Goal: Task Accomplishment & Management: Complete application form

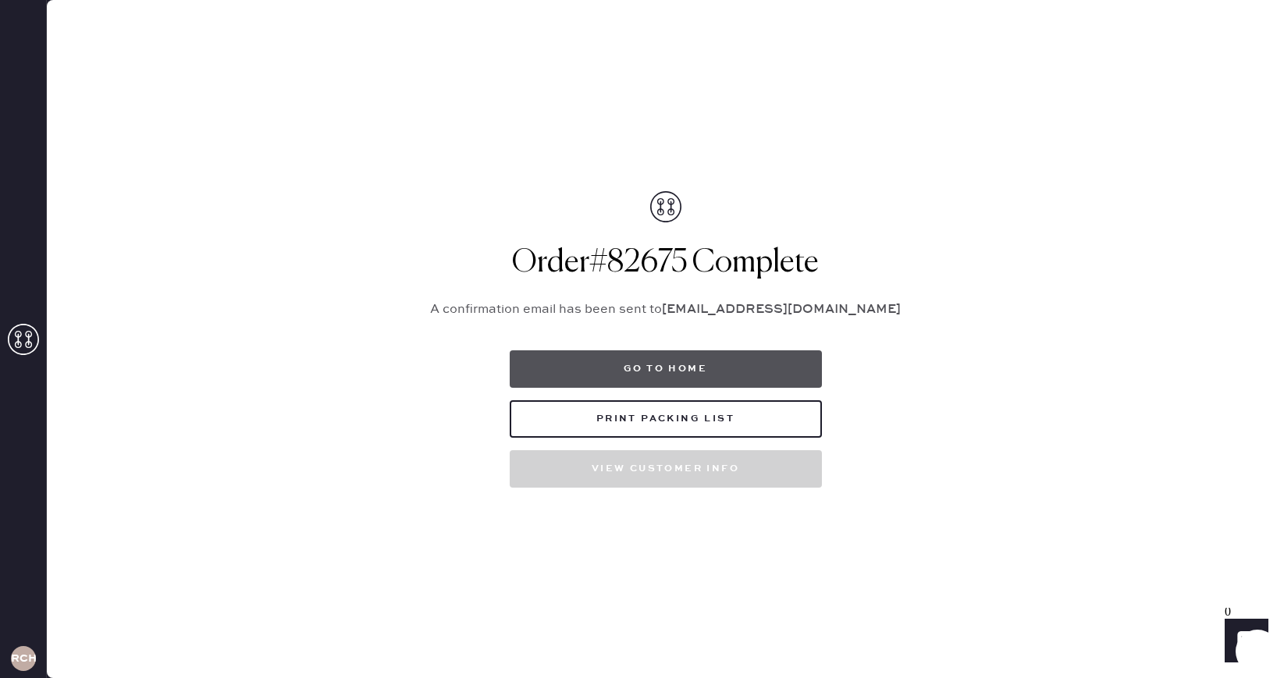
click at [685, 368] on button "Go to home" at bounding box center [666, 369] width 312 height 37
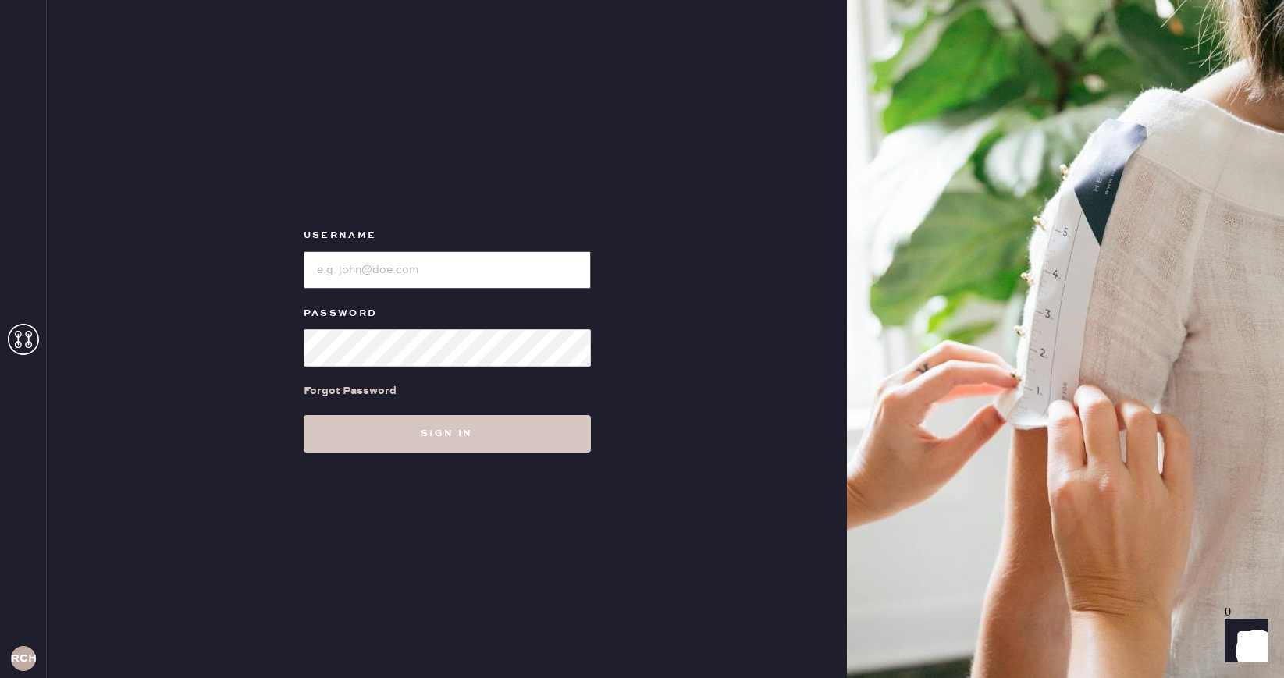
type input "reformationchestnuthill"
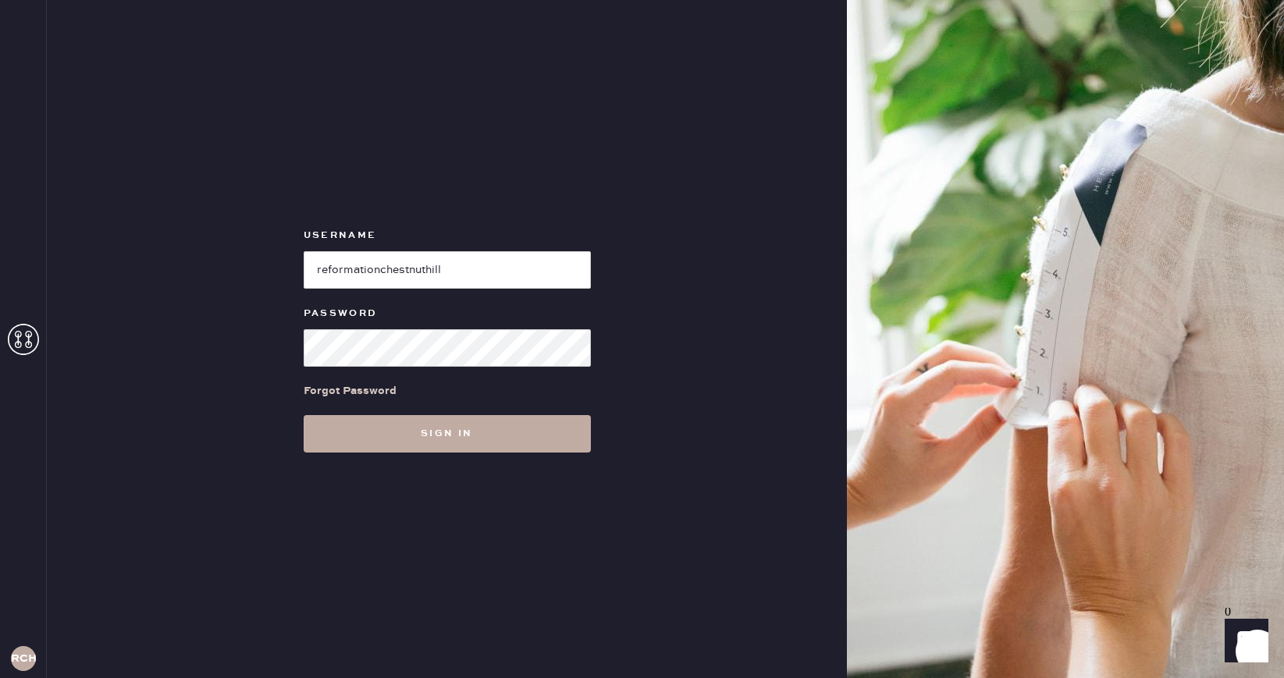
click at [460, 434] on button "Sign in" at bounding box center [447, 433] width 287 height 37
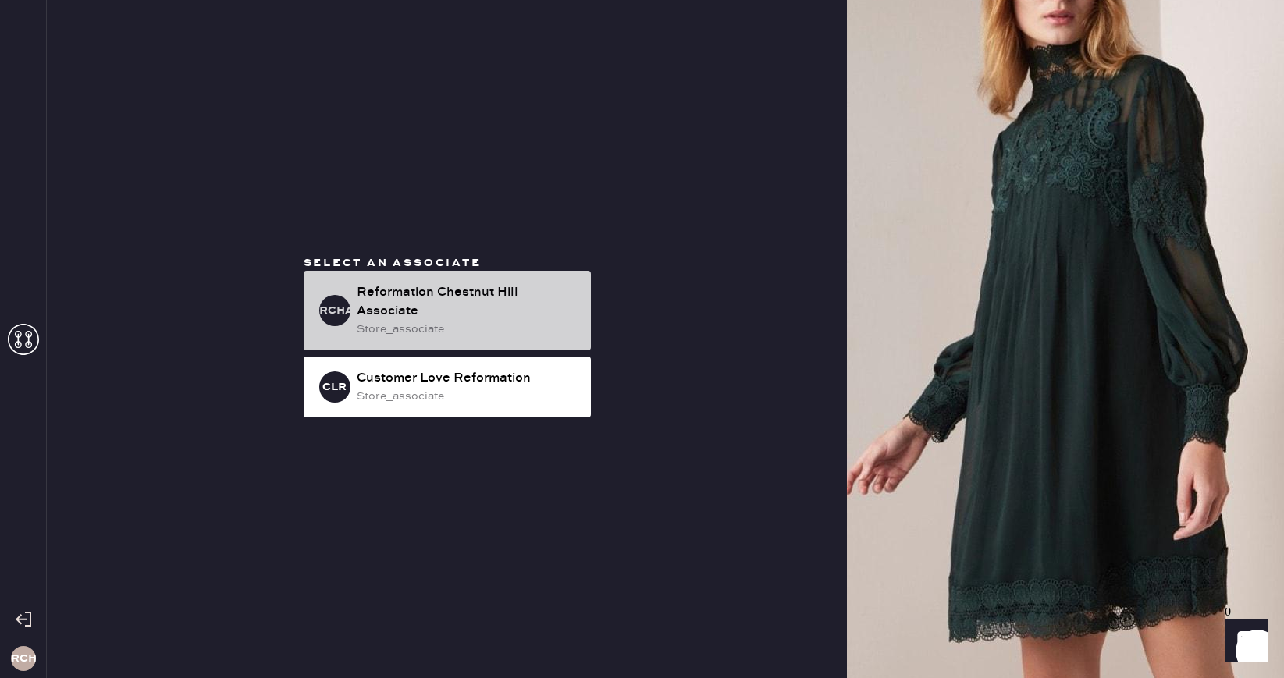
click at [496, 299] on div "Reformation Chestnut Hill Associate" at bounding box center [468, 301] width 222 height 37
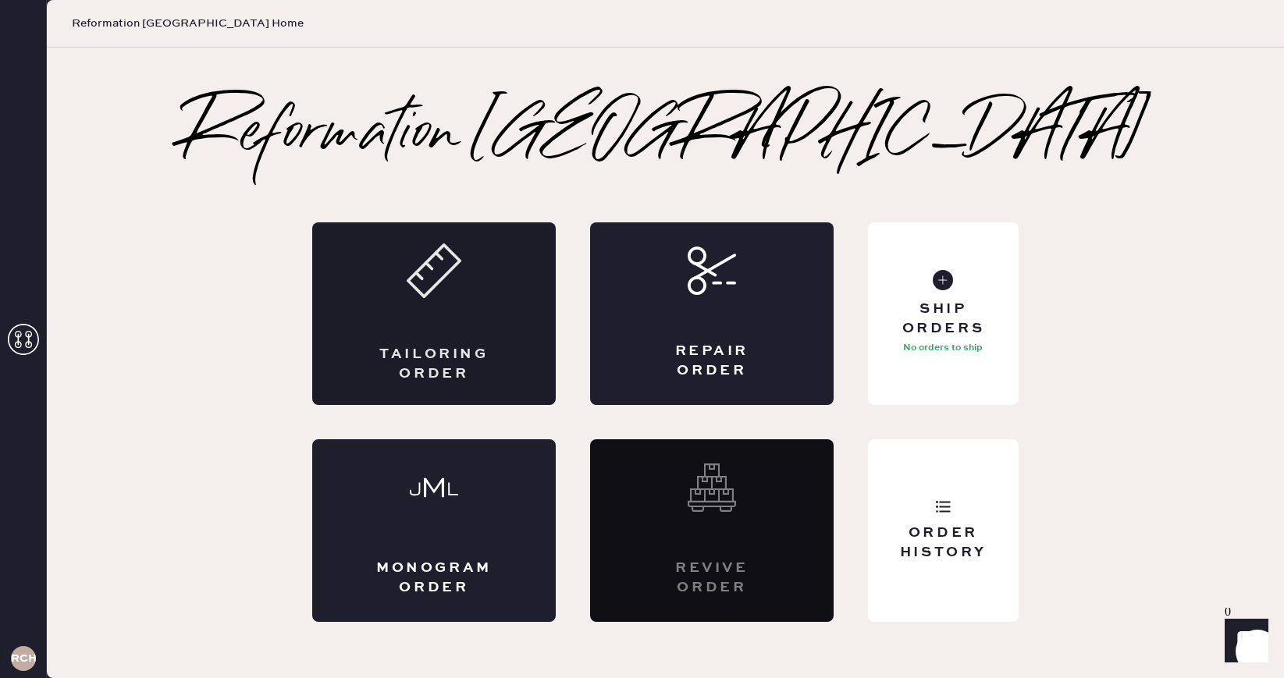
click at [479, 326] on div "Tailoring Order" at bounding box center [434, 313] width 244 height 183
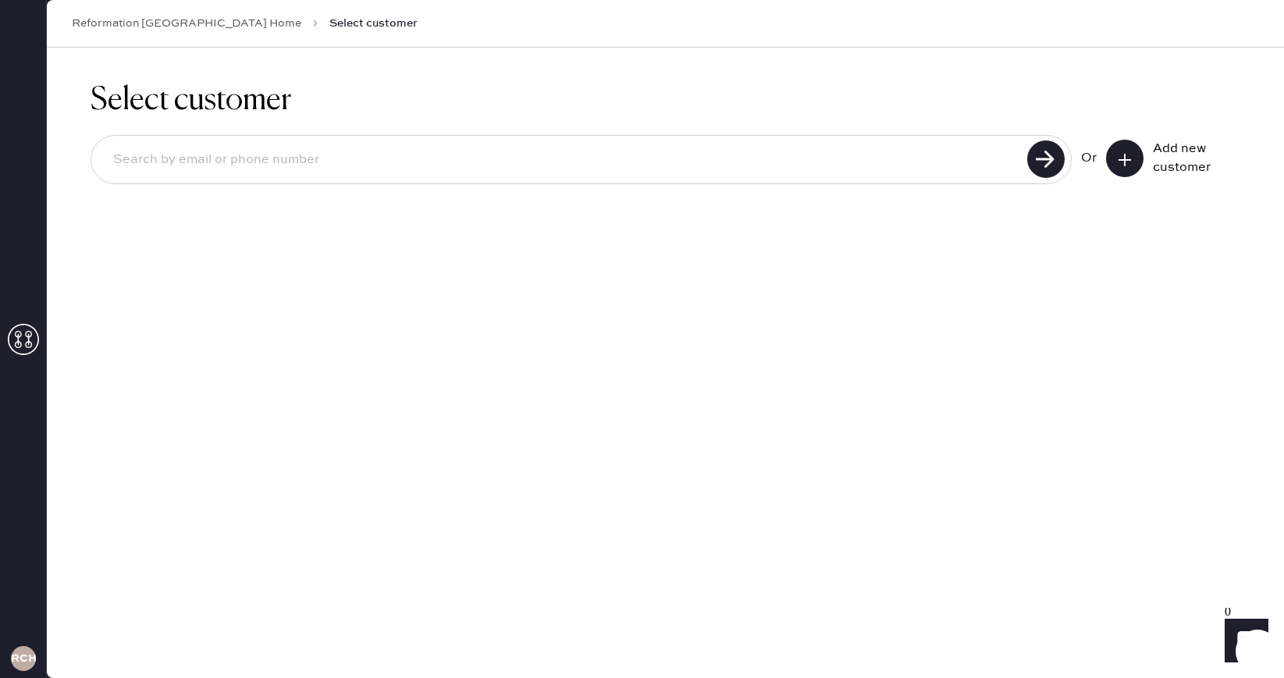
click at [1130, 178] on div "Or Add new customer" at bounding box center [666, 159] width 1150 height 49
click at [1130, 163] on icon at bounding box center [1125, 160] width 16 height 16
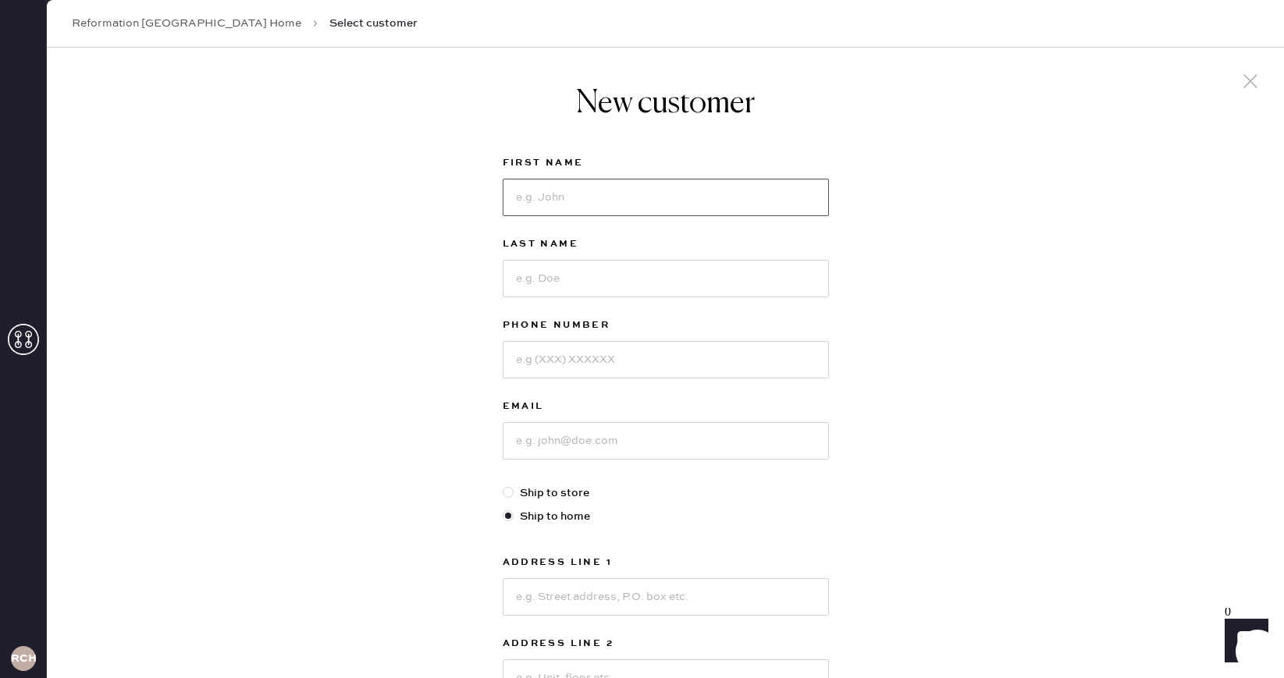
click at [613, 208] on input at bounding box center [666, 197] width 326 height 37
type input "[PERSON_NAME]"
click at [575, 261] on input at bounding box center [666, 278] width 326 height 37
type input "[PERSON_NAME]"
click at [578, 353] on input at bounding box center [666, 359] width 326 height 37
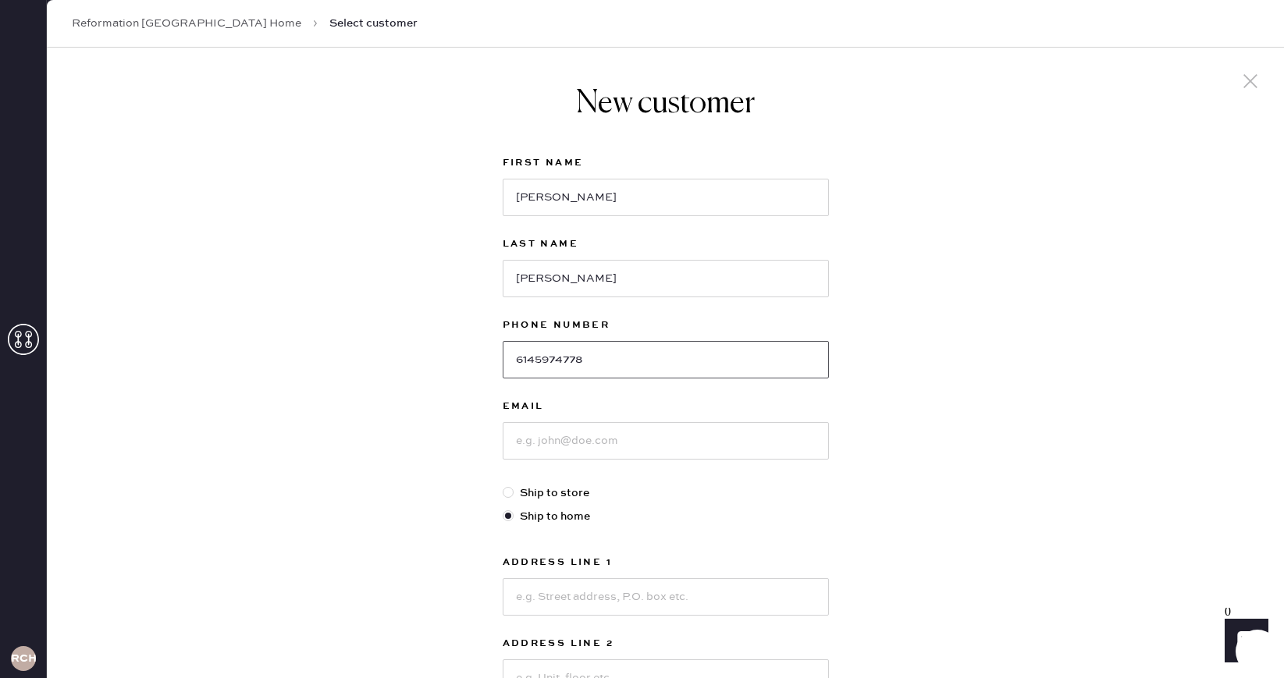
type input "6145974778"
click at [581, 444] on input at bounding box center [666, 440] width 326 height 37
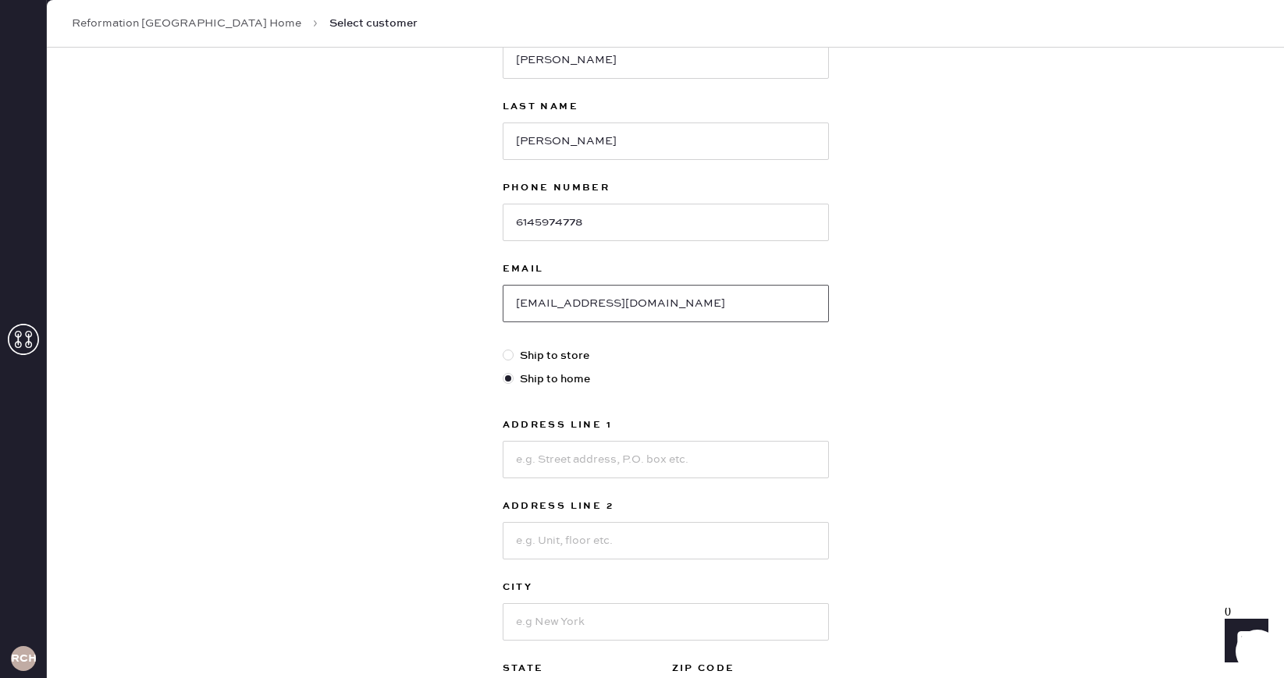
scroll to position [143, 0]
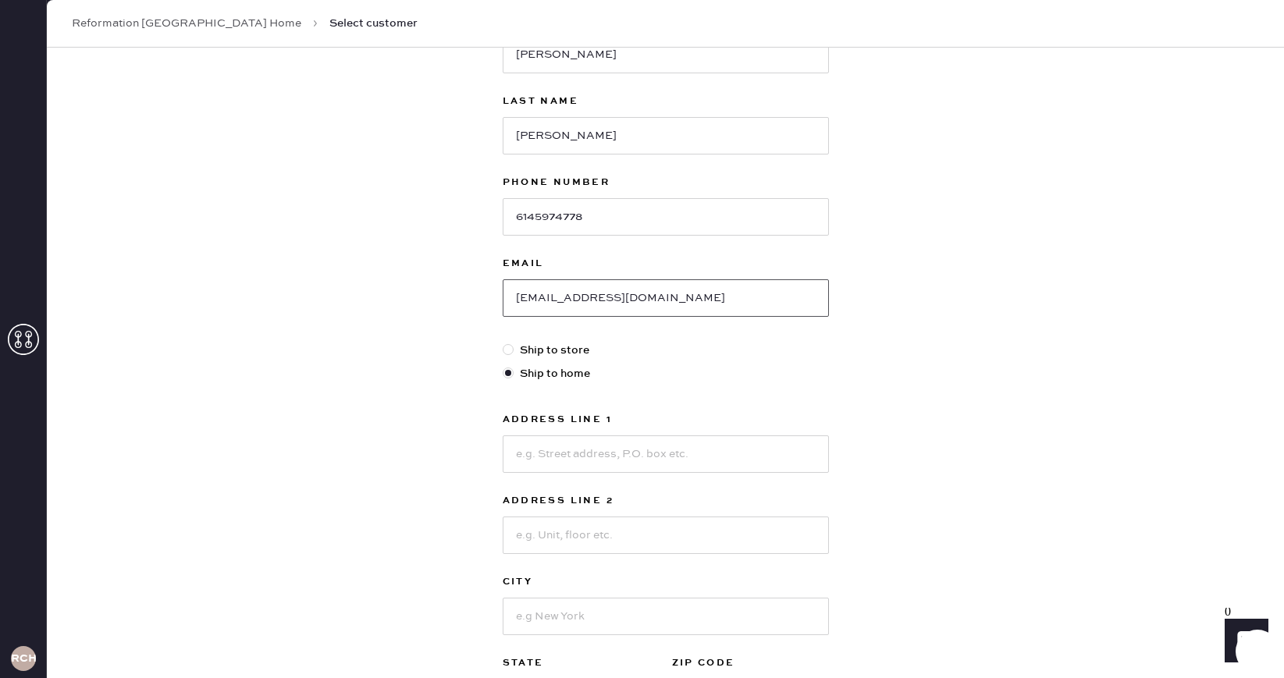
type input "[EMAIL_ADDRESS][DOMAIN_NAME]"
click at [569, 447] on input at bounding box center [666, 454] width 326 height 37
type input "[STREET_ADDRESS]"
click at [627, 539] on input at bounding box center [666, 535] width 326 height 37
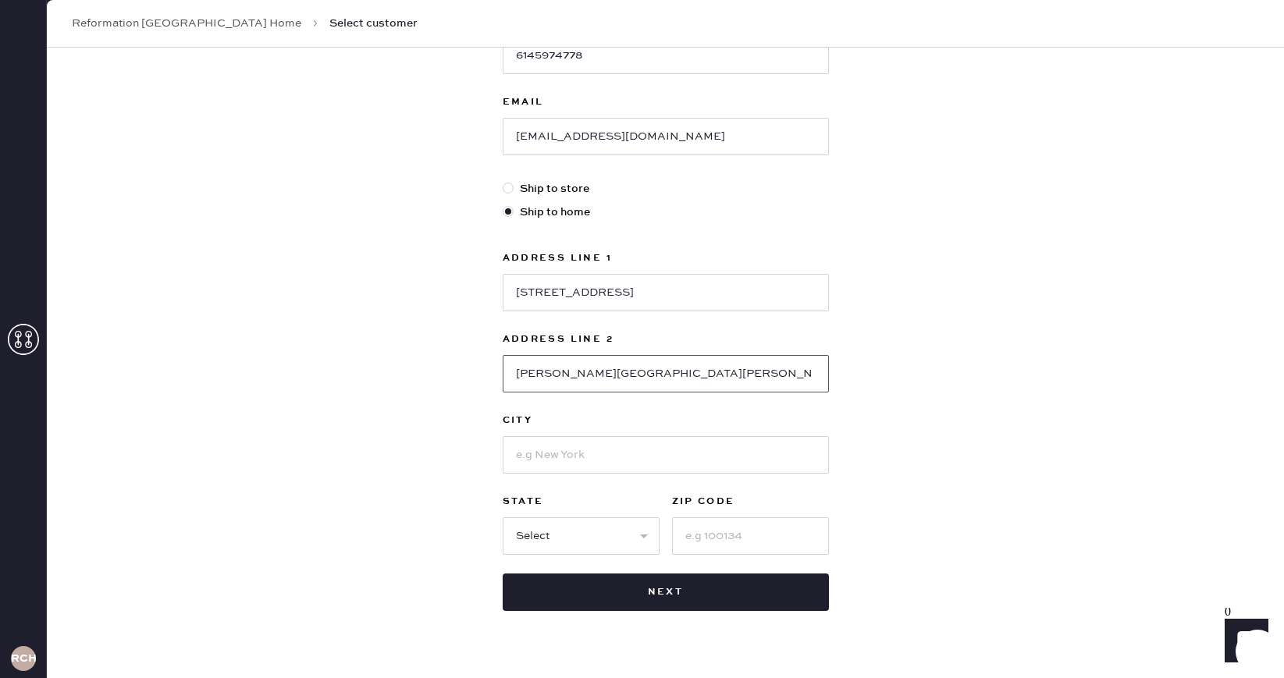
scroll to position [308, 0]
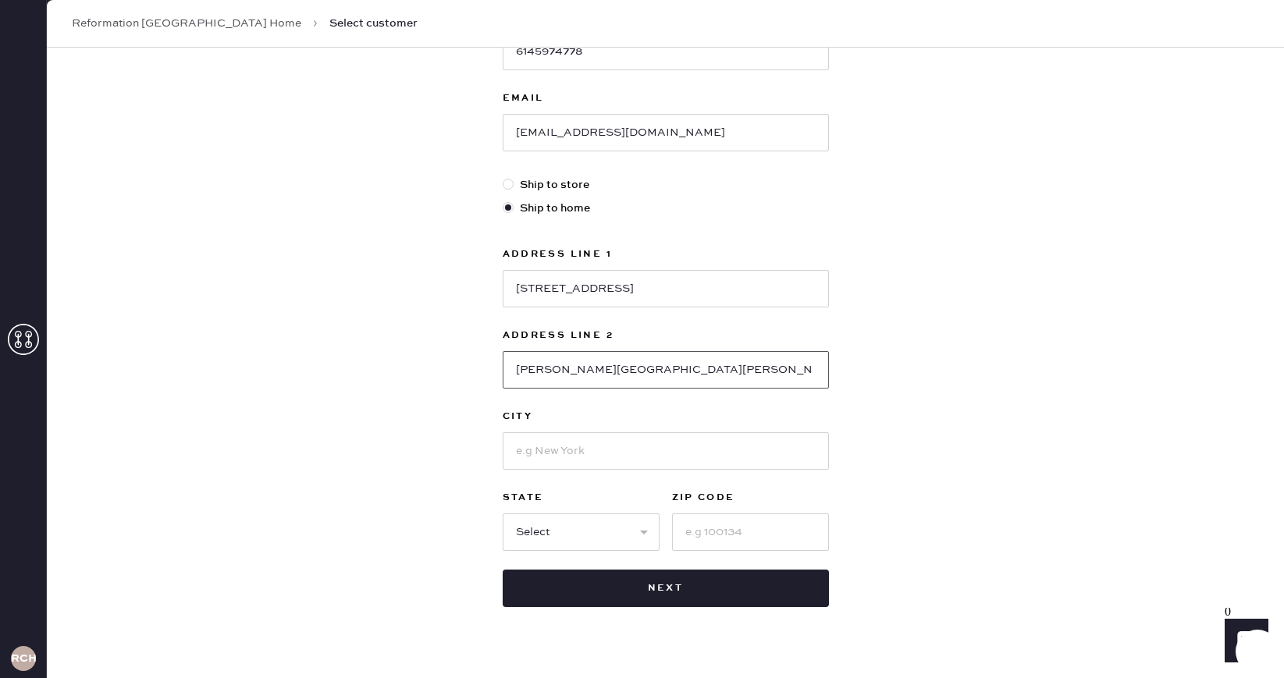
type input "[PERSON_NAME][GEOGRAPHIC_DATA][PERSON_NAME] D44"
click at [618, 452] on input at bounding box center [666, 450] width 326 height 37
type input "[GEOGRAPHIC_DATA]"
click at [598, 528] on select "Select AK AL AR AZ CA CO CT [GEOGRAPHIC_DATA] DE FL [GEOGRAPHIC_DATA] HI [GEOGR…" at bounding box center [581, 532] width 157 height 37
select select "MA"
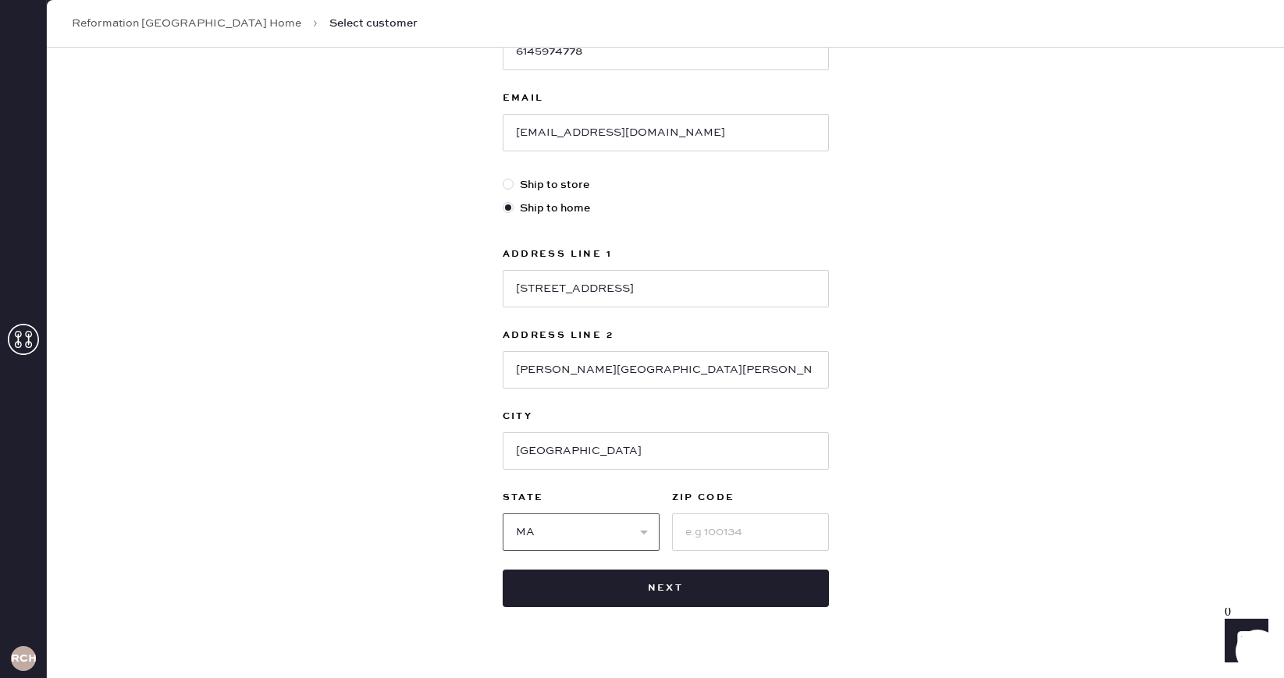
click at [503, 514] on select "Select AK AL AR AZ CA CO CT [GEOGRAPHIC_DATA] DE FL [GEOGRAPHIC_DATA] HI [GEOGR…" at bounding box center [581, 532] width 157 height 37
click at [704, 528] on input at bounding box center [750, 532] width 157 height 37
type input "02467"
click at [1093, 388] on div "New customer First Name [PERSON_NAME] Last Name [PERSON_NAME] Phone Number [PHO…" at bounding box center [665, 223] width 1237 height 968
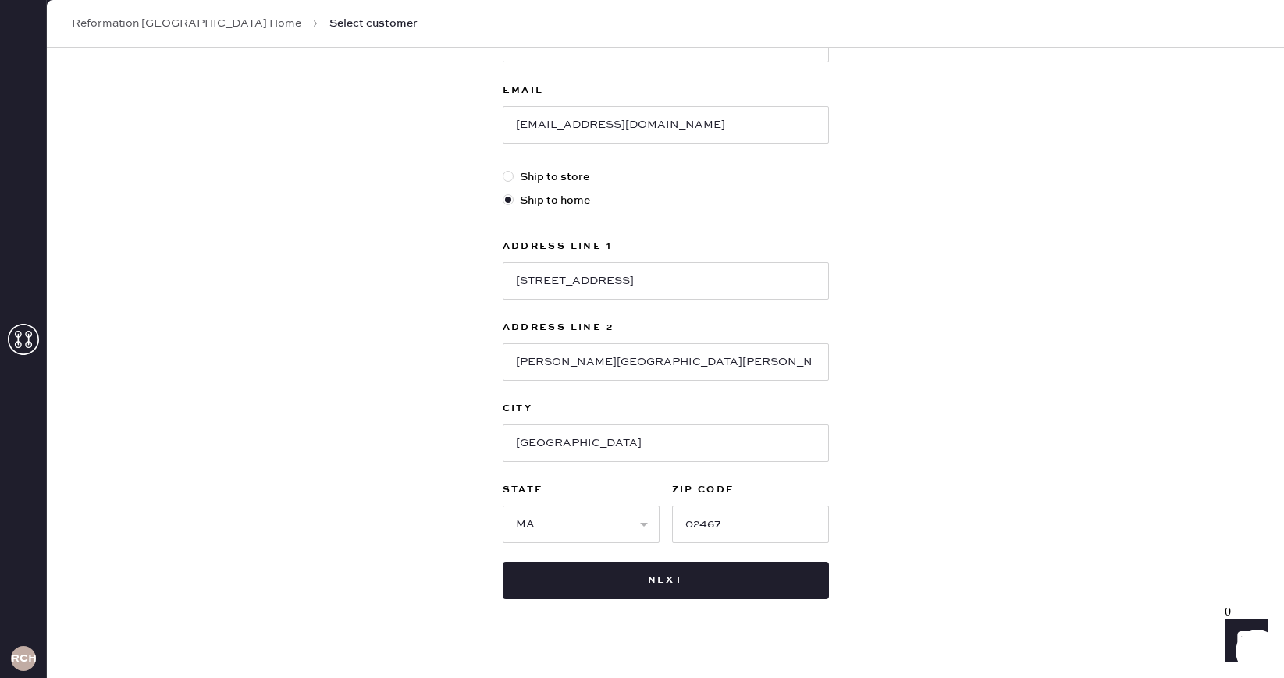
scroll to position [337, 0]
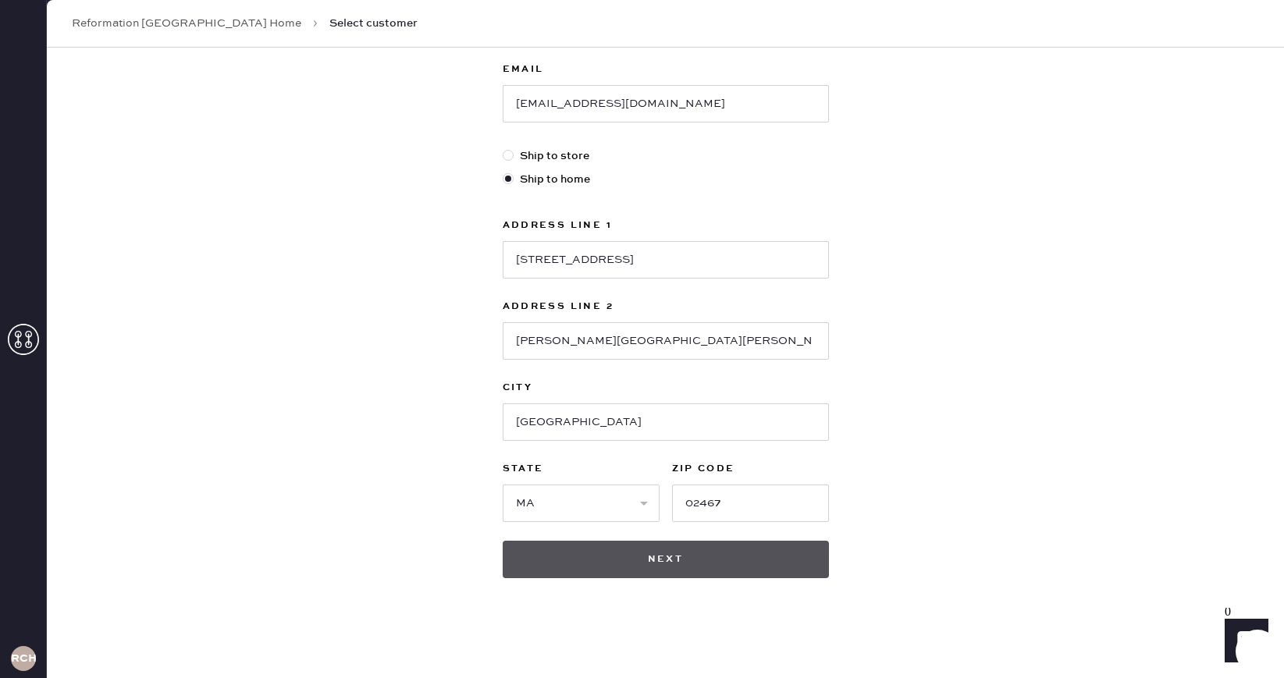
click at [620, 546] on button "Next" at bounding box center [666, 559] width 326 height 37
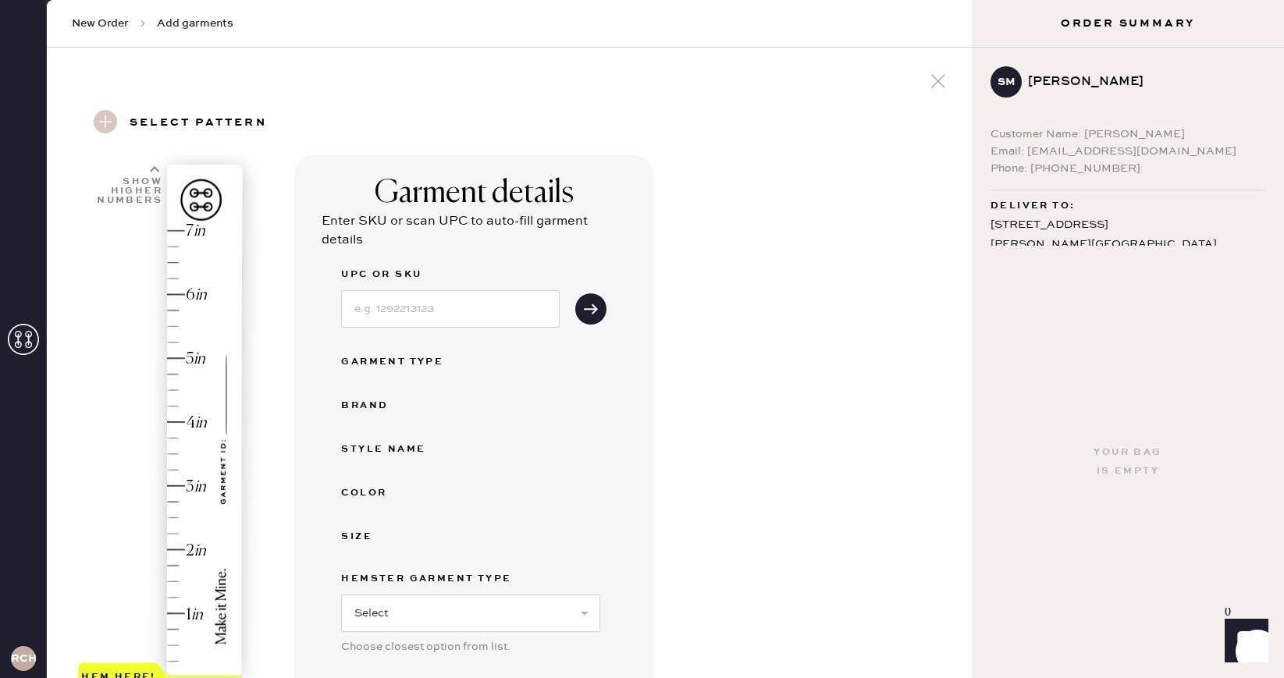
scroll to position [392, 0]
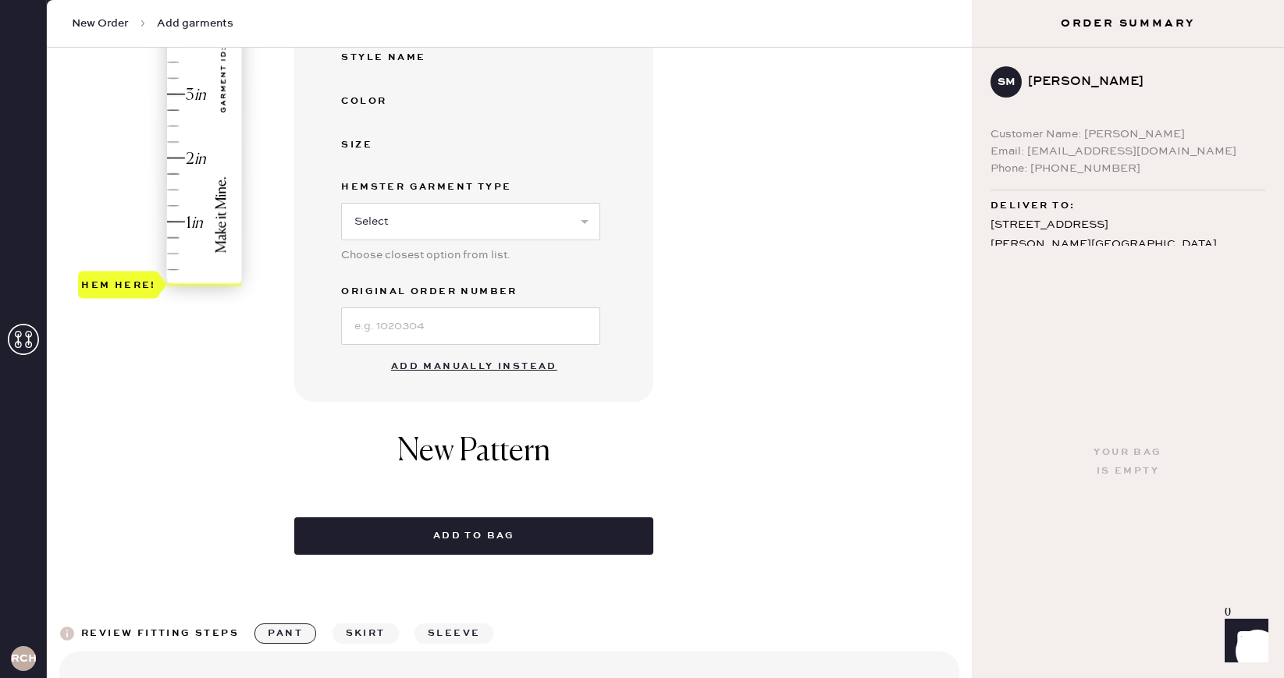
click at [450, 362] on button "Add manually instead" at bounding box center [474, 366] width 185 height 31
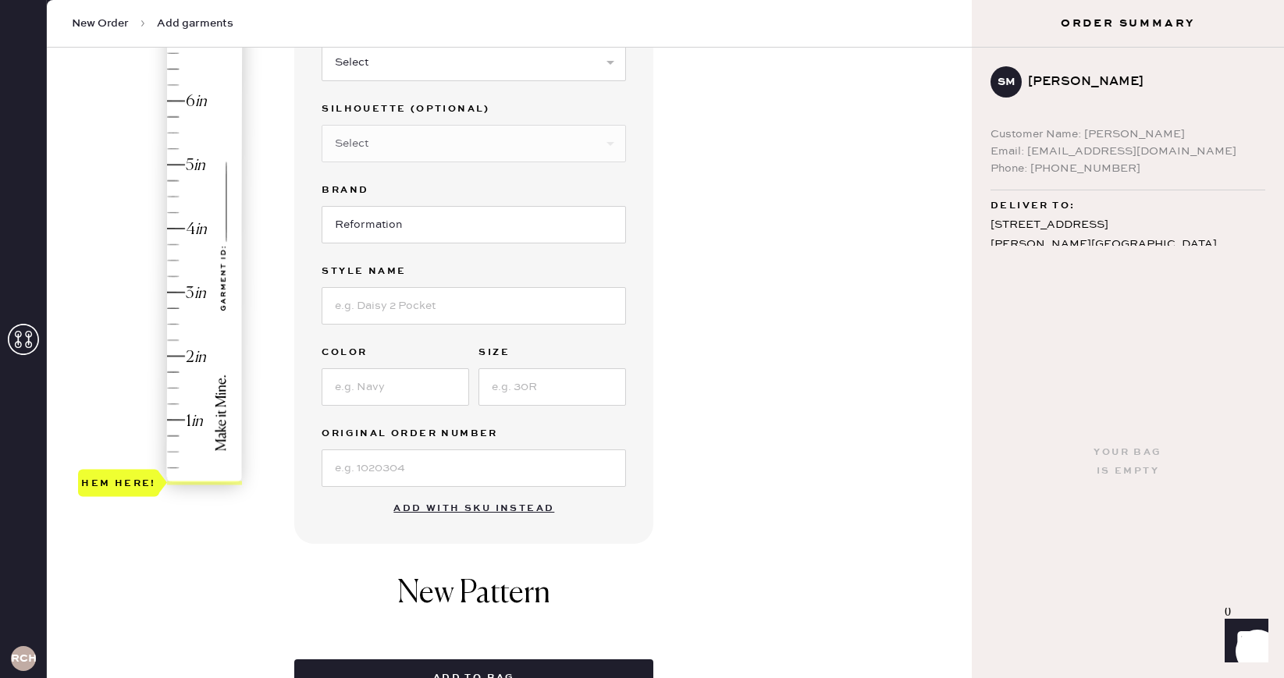
scroll to position [0, 0]
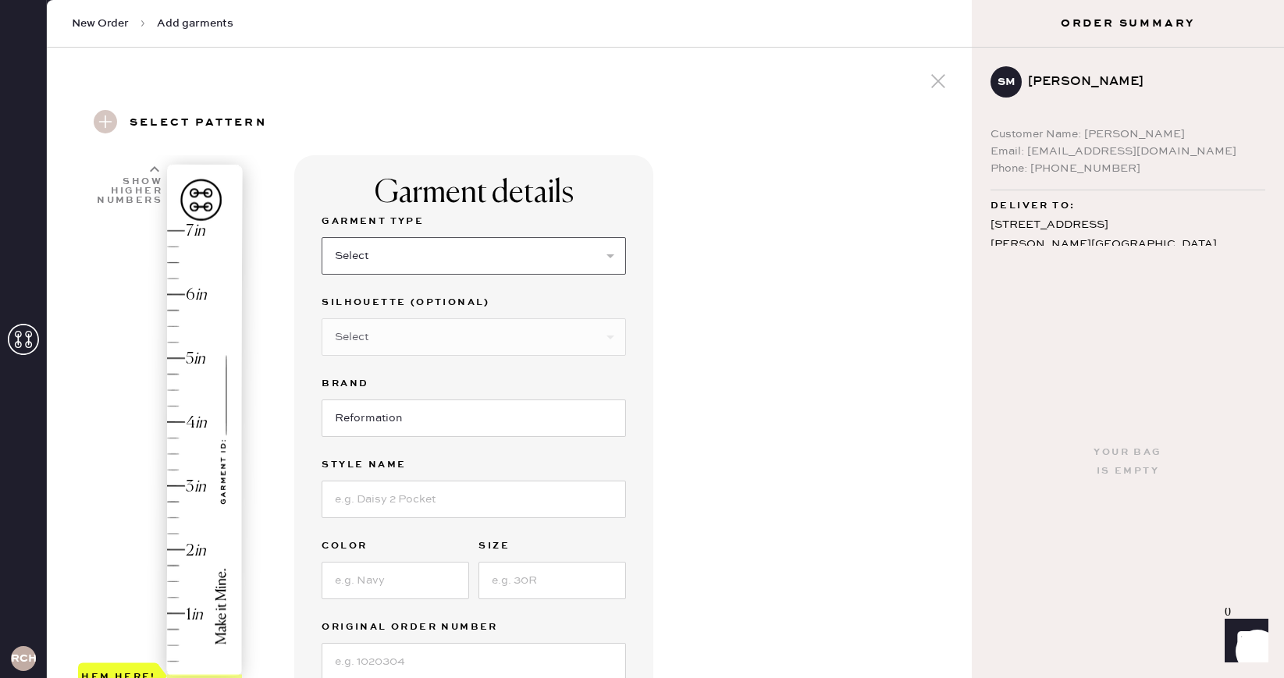
click at [465, 258] on select "Select Basic Skirt Jeans Leggings Pants Shorts Basic Sleeved Dress Basic Sleeve…" at bounding box center [474, 255] width 304 height 37
click at [536, 268] on select "Select Basic Skirt Jeans Leggings Pants Shorts Basic Sleeved Dress Basic Sleeve…" at bounding box center [474, 255] width 304 height 37
select select "6"
click at [322, 237] on select "Select Basic Skirt Jeans Leggings Pants Shorts Basic Sleeved Dress Basic Sleeve…" at bounding box center [474, 255] width 304 height 37
click at [474, 331] on select "Select Maxi Dress Midi Dress Mini Dress Other" at bounding box center [474, 337] width 304 height 37
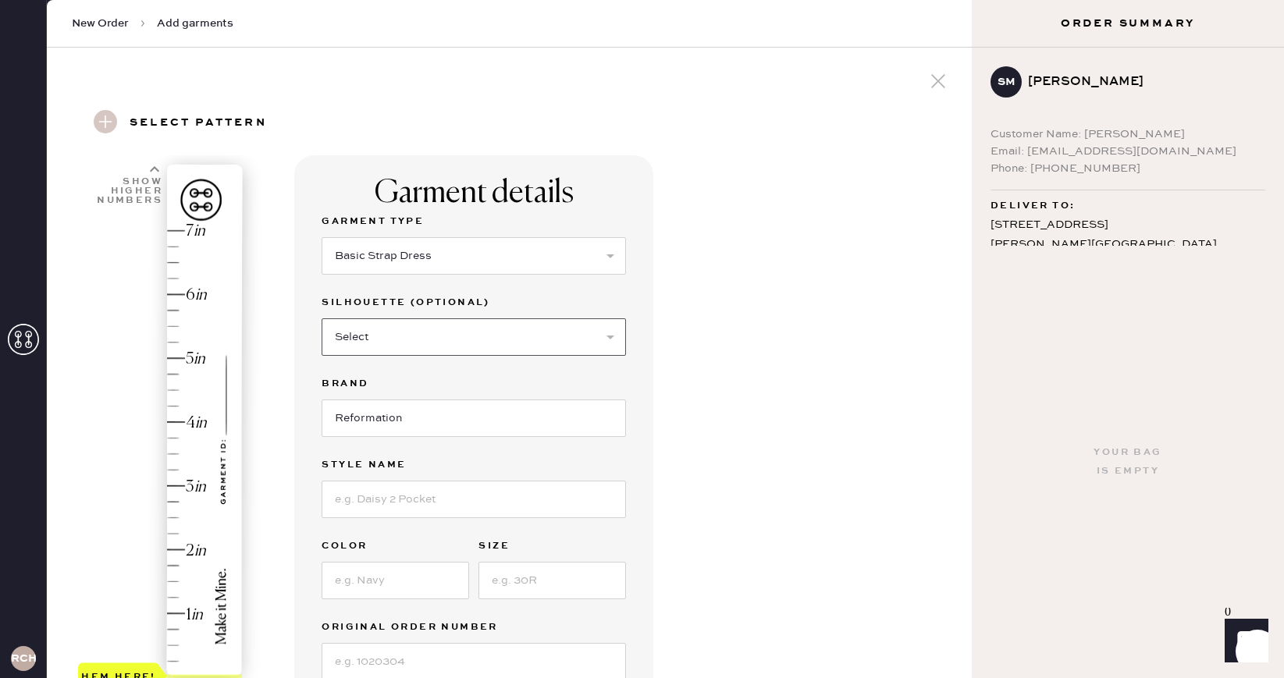
select select "37"
click at [322, 319] on select "Select Maxi Dress Midi Dress Mini Dress Other" at bounding box center [474, 337] width 304 height 37
click at [436, 420] on input "Reformation" at bounding box center [474, 418] width 304 height 37
click at [408, 486] on input at bounding box center [474, 499] width 304 height 37
paste input "Marina Silk Dress"
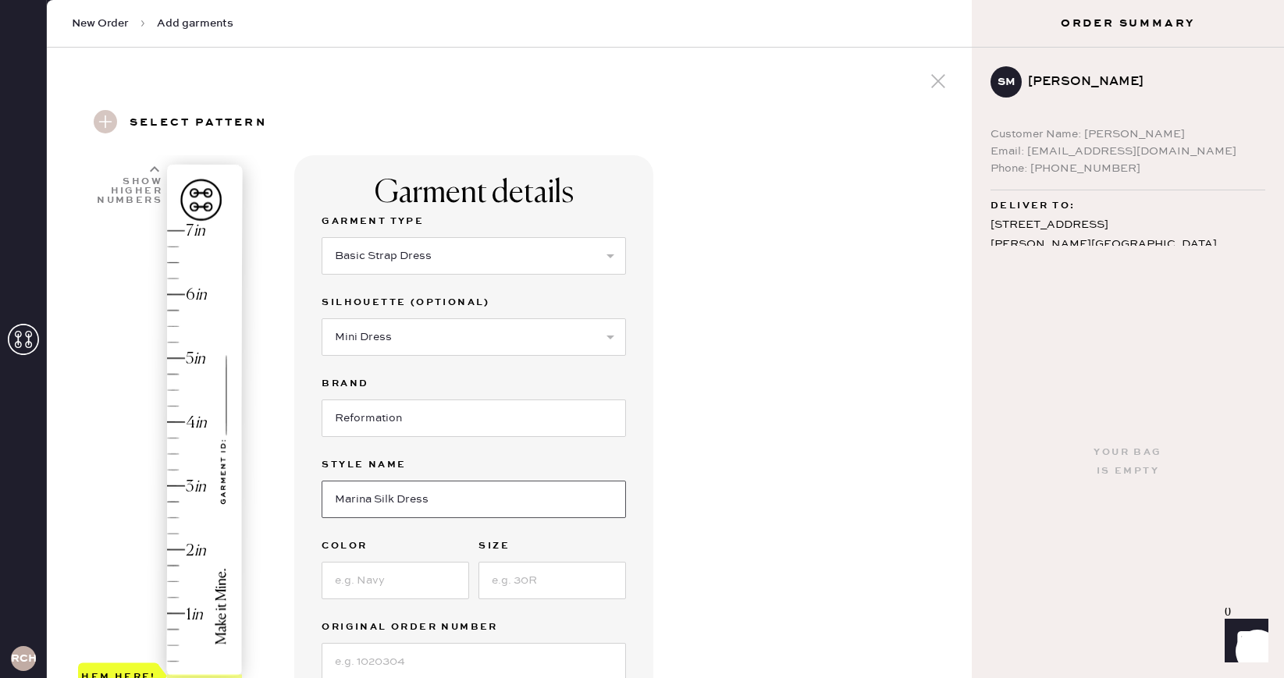
type input "Marina Silk Dress"
click at [386, 591] on input at bounding box center [396, 580] width 148 height 37
type input "B"
type input "P"
type input "Black/cream"
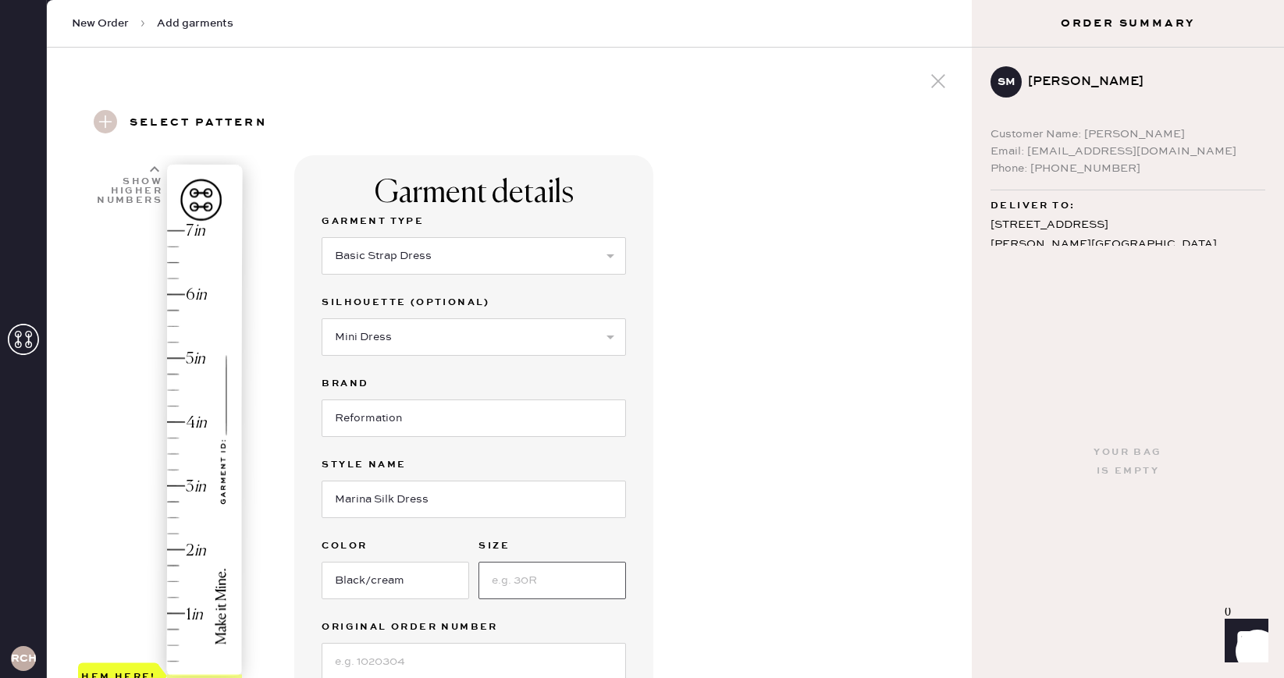
click at [578, 582] on input at bounding box center [553, 580] width 148 height 37
type input "A"
type input "S"
click at [776, 530] on div "Garment details Garment Type Select Basic Skirt Jeans Leggings Pants Shorts Bas…" at bounding box center [626, 620] width 665 height 931
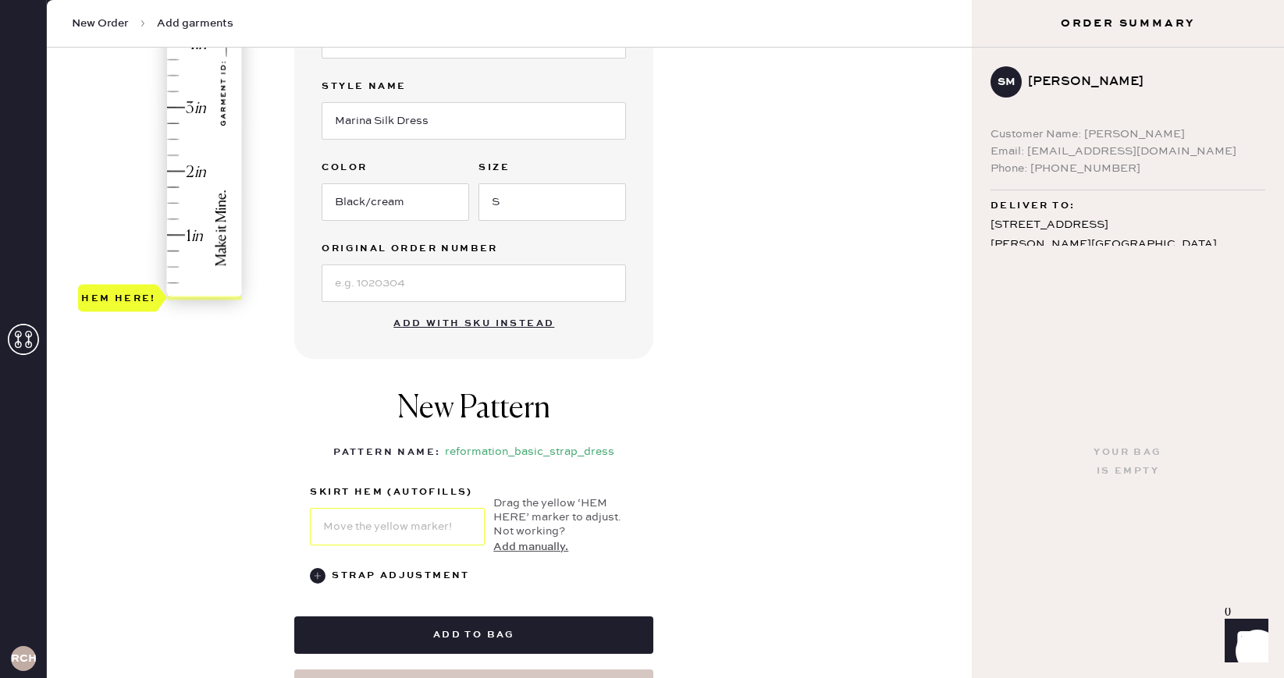
scroll to position [317, 0]
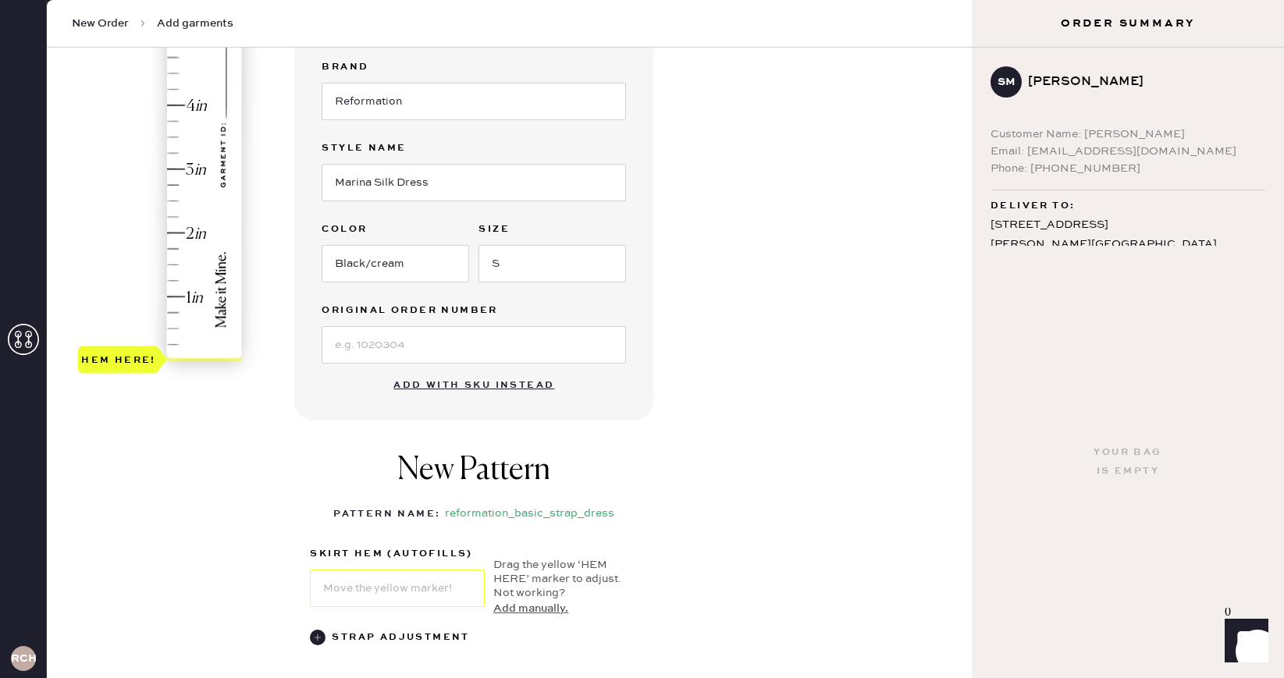
type input "2.75"
click at [176, 186] on div "Hem here!" at bounding box center [161, 137] width 166 height 461
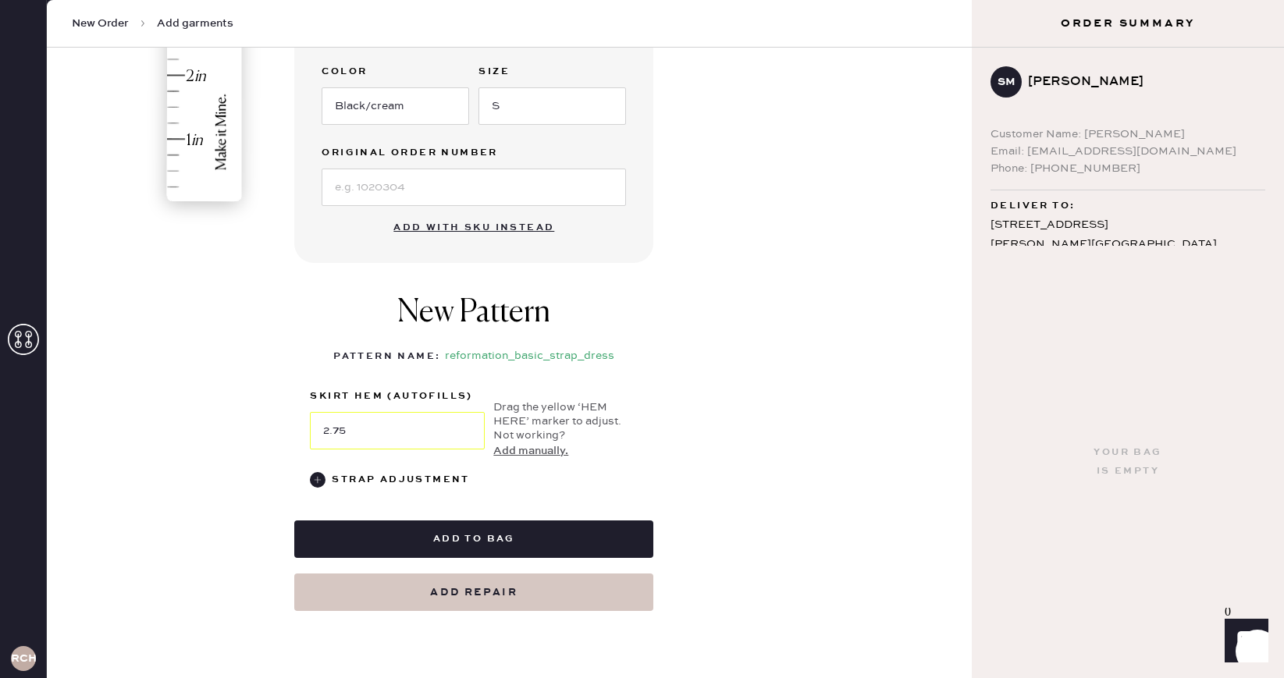
scroll to position [488, 0]
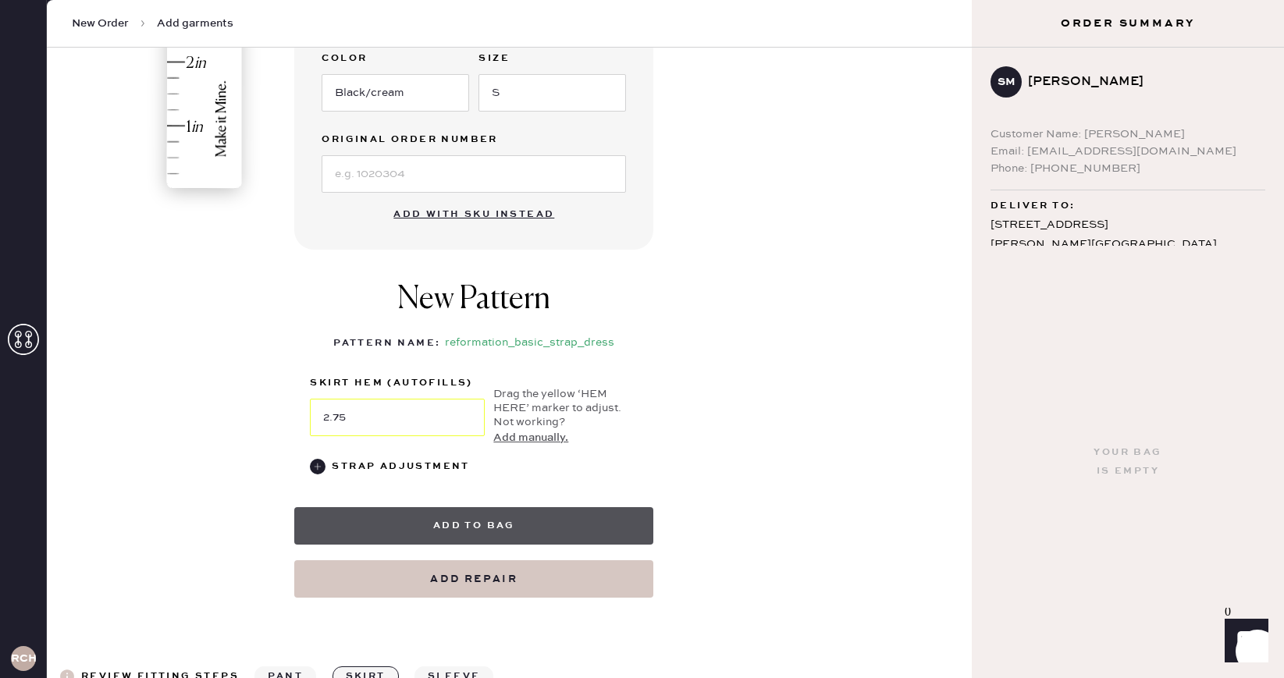
click at [532, 513] on button "Add to bag" at bounding box center [473, 525] width 359 height 37
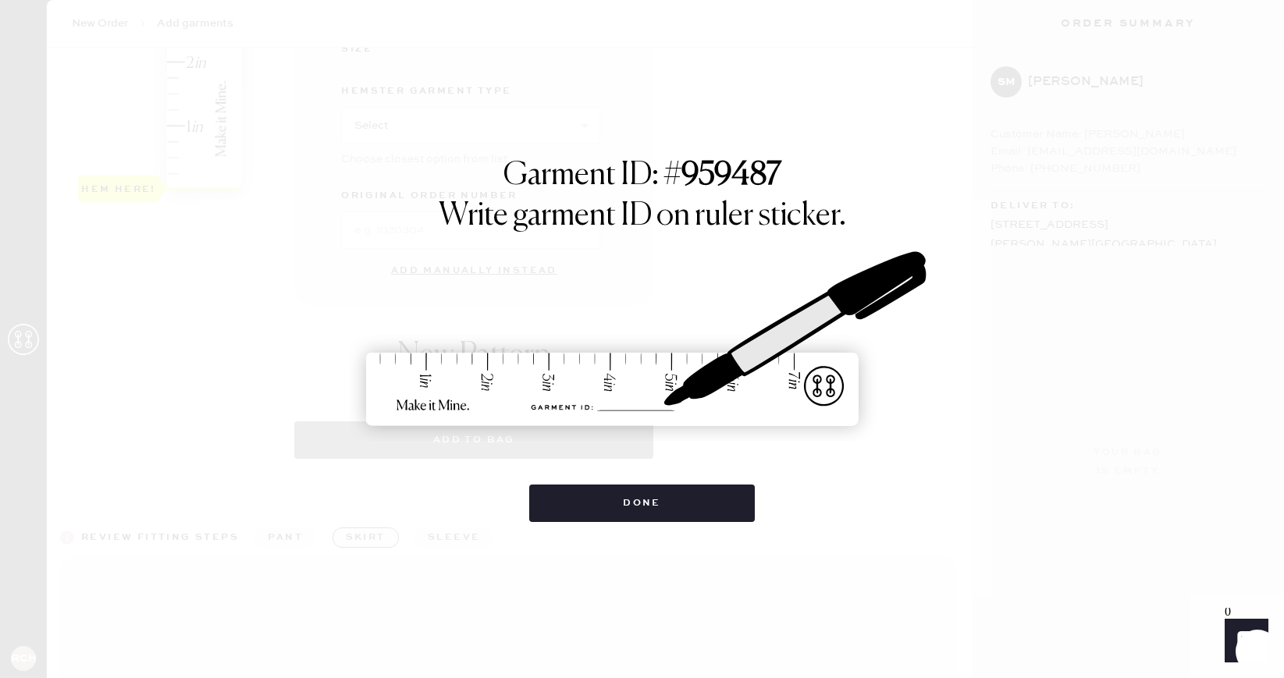
select select "6"
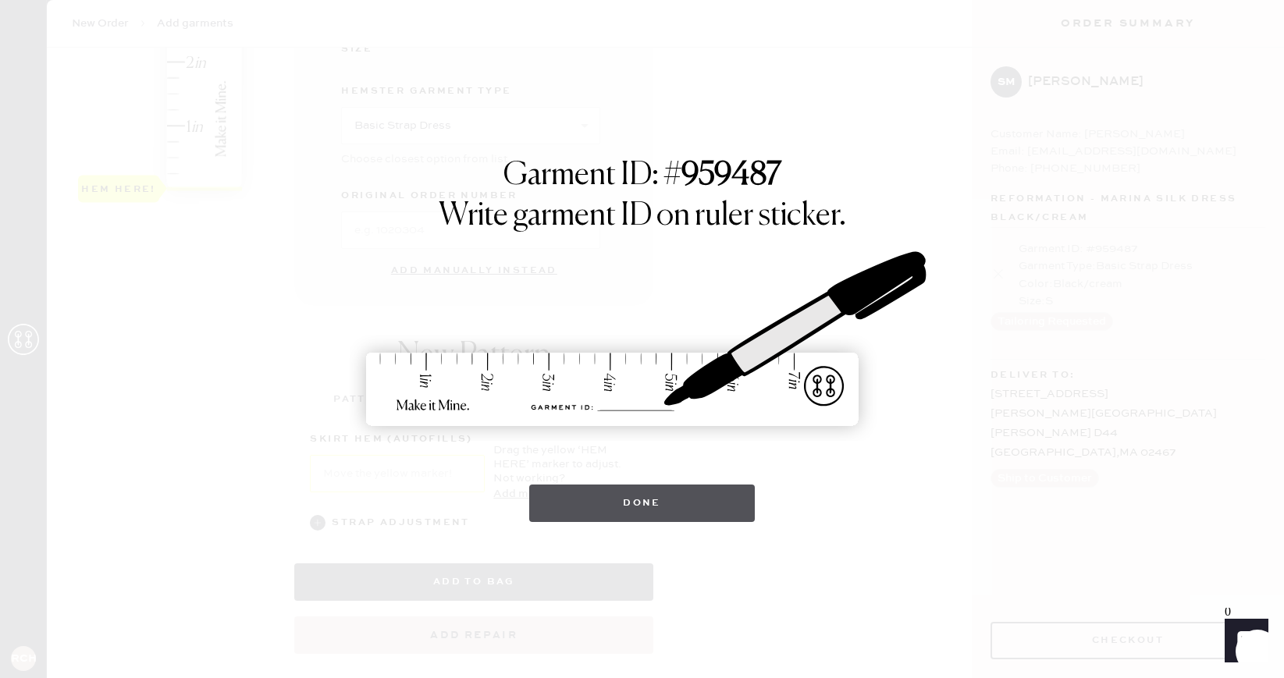
click at [614, 491] on button "Done" at bounding box center [642, 503] width 226 height 37
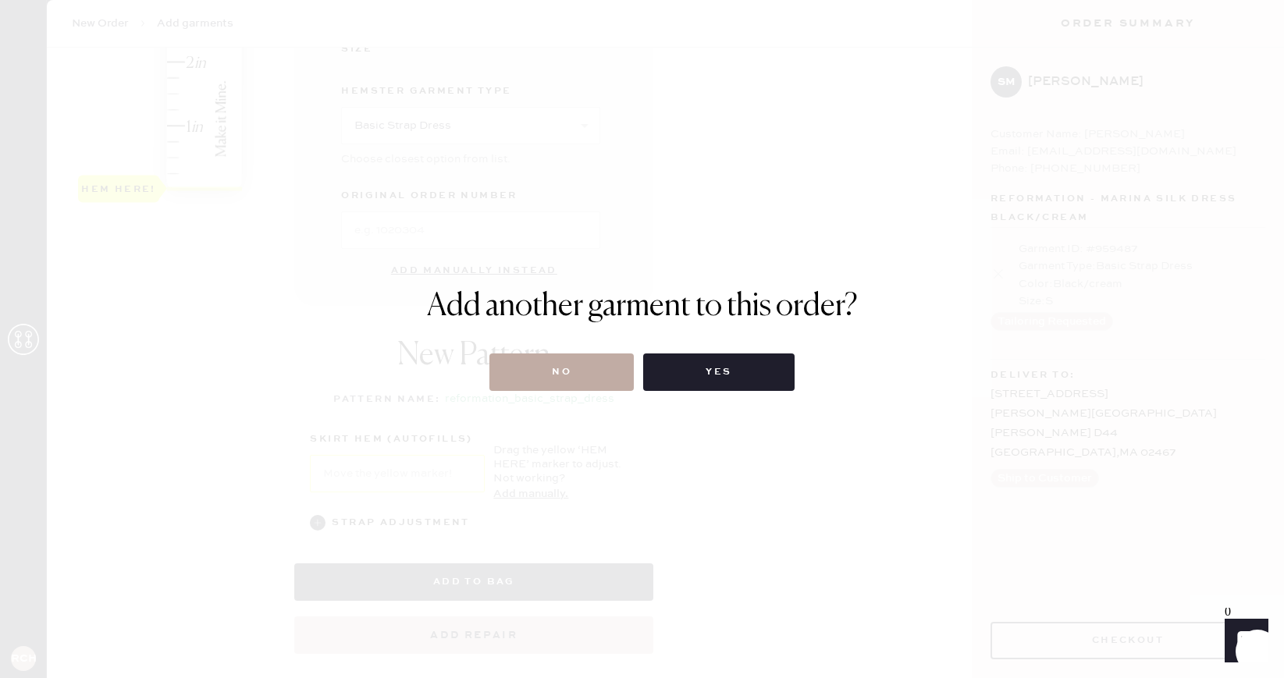
click at [608, 380] on button "No" at bounding box center [561, 372] width 144 height 37
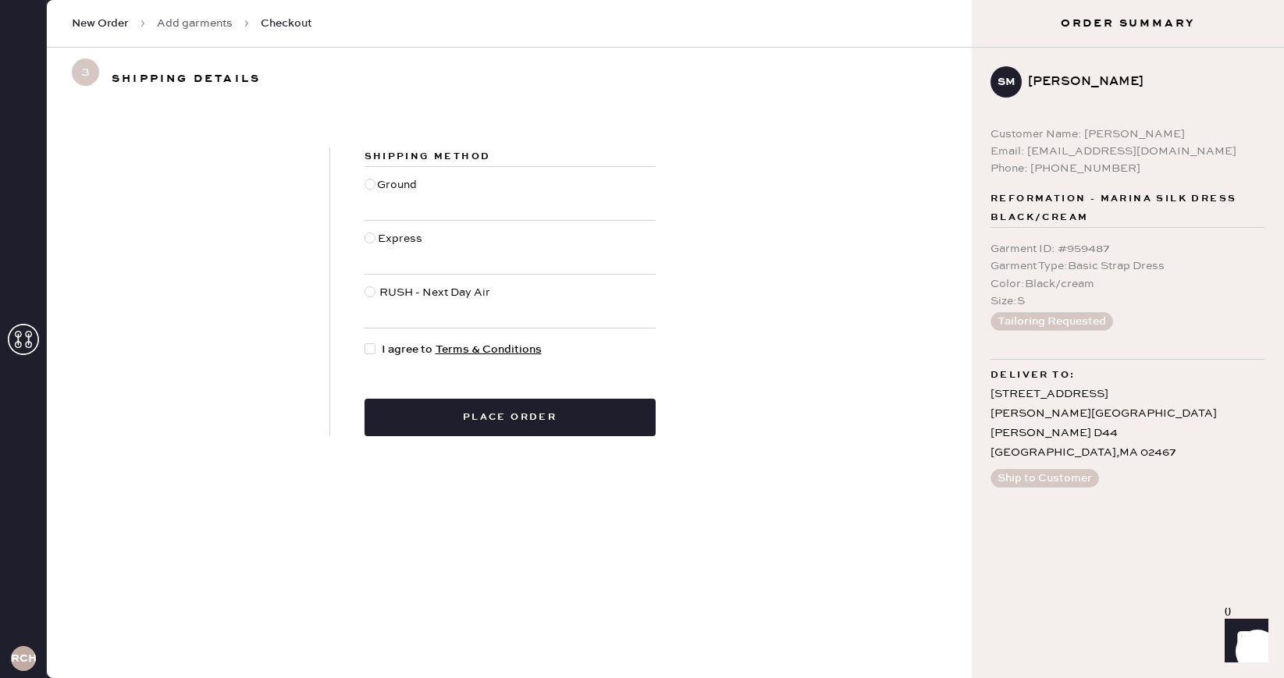
click at [369, 346] on div at bounding box center [370, 348] width 11 height 11
click at [365, 342] on input "I agree to Terms & Conditions" at bounding box center [365, 341] width 1 height 1
click at [454, 409] on button "Place order" at bounding box center [510, 417] width 291 height 37
click at [482, 419] on button "Place order" at bounding box center [510, 417] width 291 height 37
click at [492, 415] on button "Place order" at bounding box center [510, 417] width 291 height 37
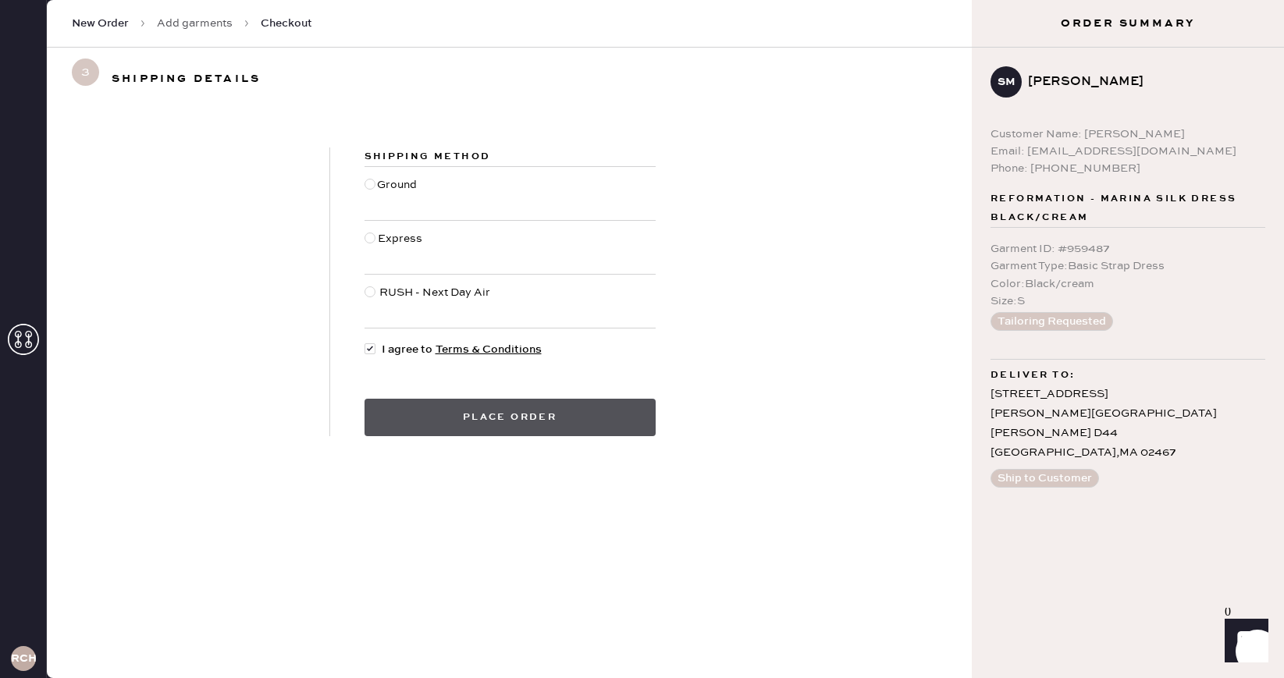
click at [555, 421] on button "Place order" at bounding box center [510, 417] width 291 height 37
click at [368, 349] on div at bounding box center [370, 348] width 11 height 11
click at [365, 342] on input "I agree to Terms & Conditions" at bounding box center [365, 341] width 1 height 1
click at [365, 347] on div at bounding box center [370, 348] width 11 height 11
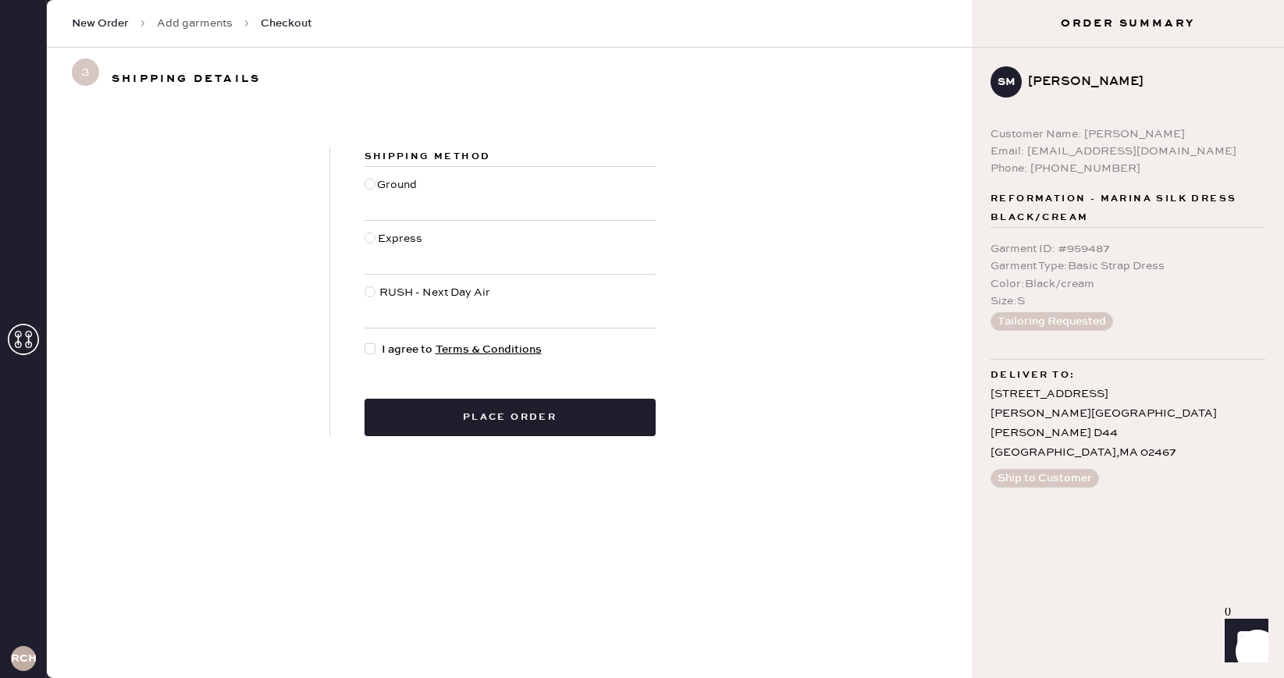
click at [365, 342] on input "I agree to Terms & Conditions" at bounding box center [365, 341] width 1 height 1
checkbox input "true"
click at [362, 183] on div "Shipping Method Ground Express RUSH - Next Day Air I agree to Terms & Condition…" at bounding box center [510, 292] width 360 height 289
click at [369, 185] on div at bounding box center [370, 184] width 11 height 11
click at [365, 177] on input "Ground" at bounding box center [365, 176] width 1 height 1
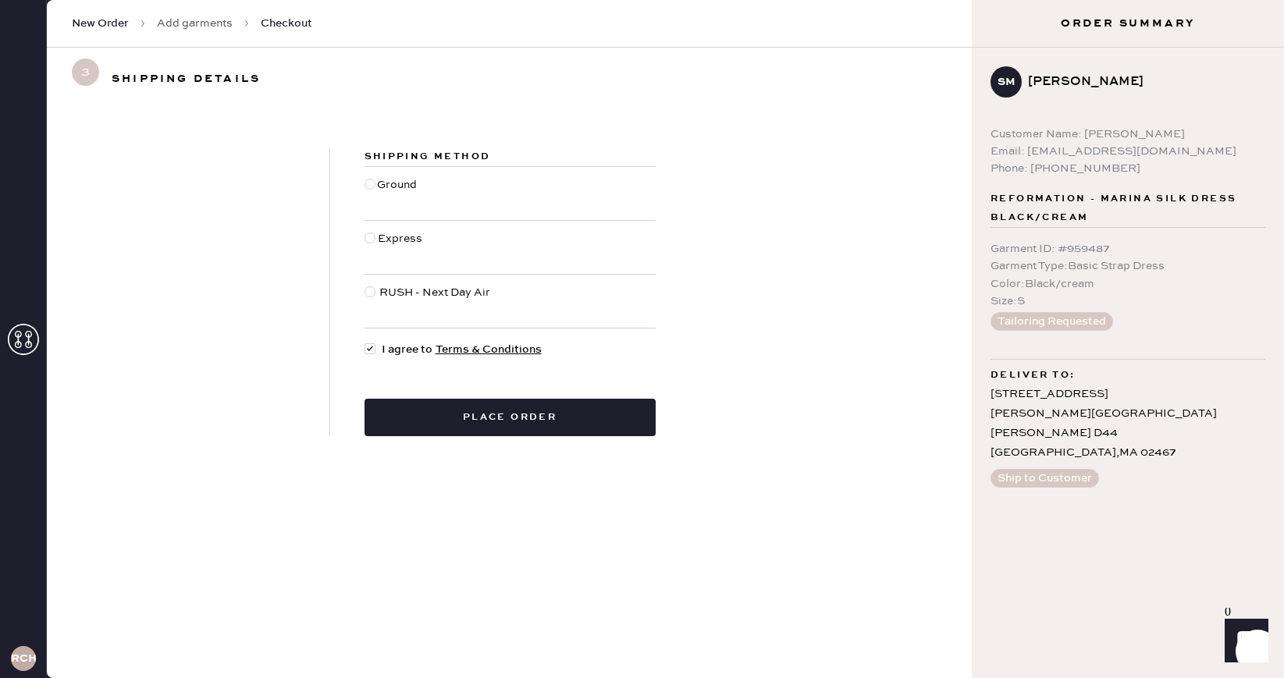
radio input "true"
click at [467, 432] on button "Place order" at bounding box center [510, 417] width 291 height 37
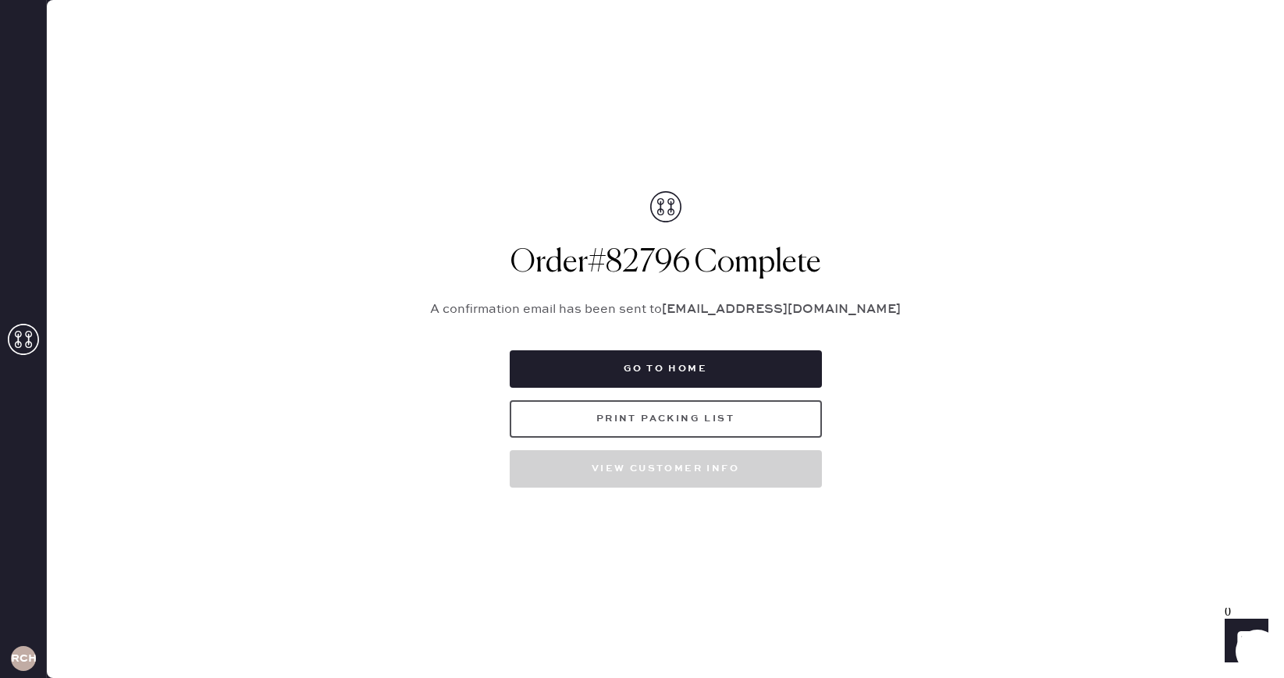
click at [582, 425] on button "Print Packing List" at bounding box center [666, 418] width 312 height 37
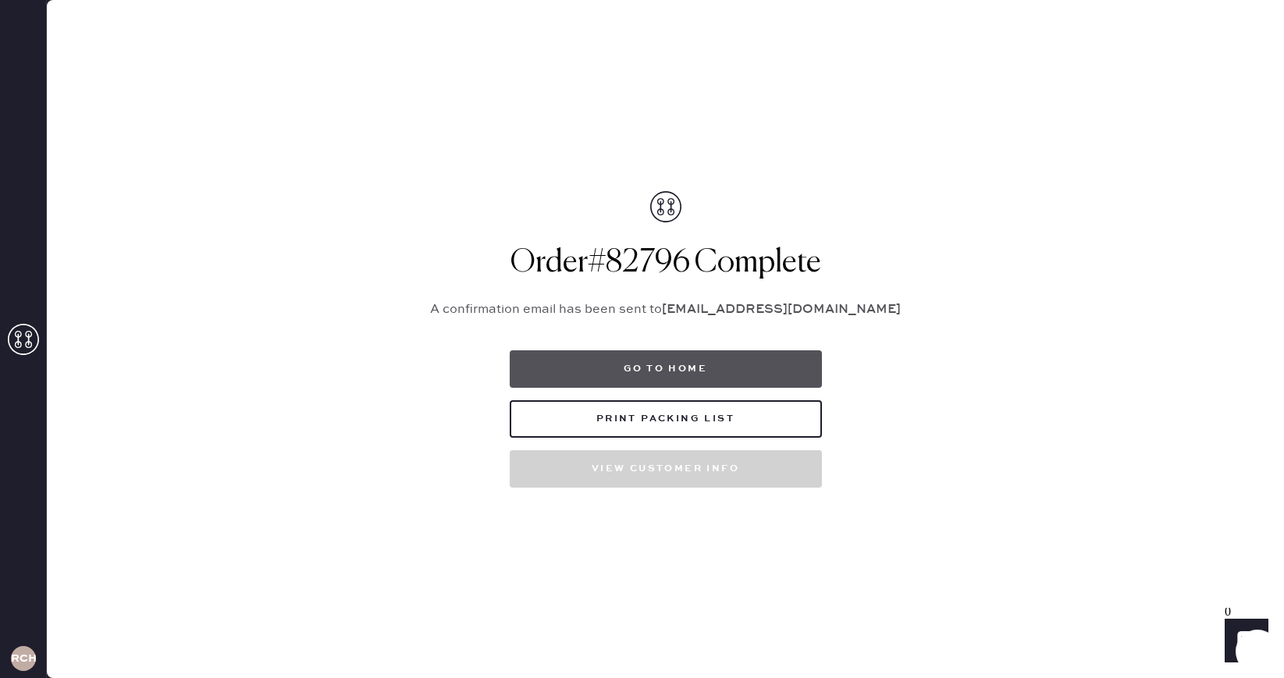
click at [736, 365] on button "Go to home" at bounding box center [666, 369] width 312 height 37
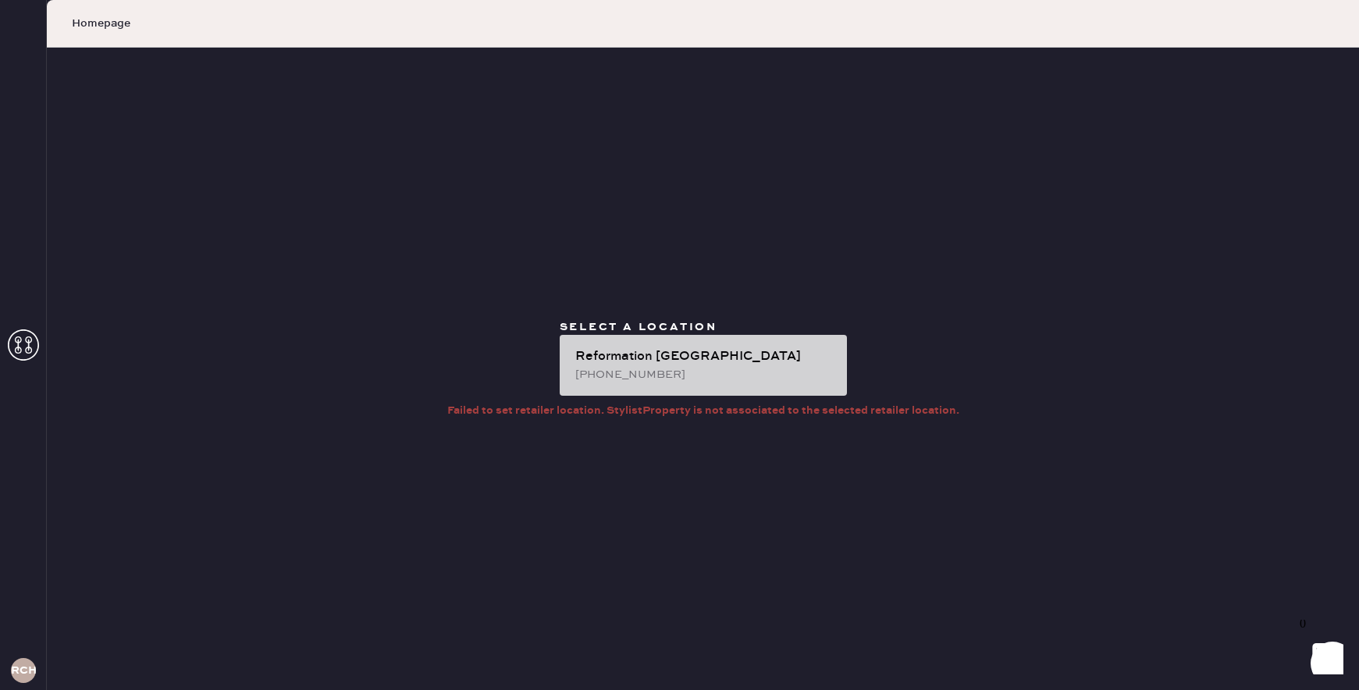
click at [646, 359] on div "Reformation [GEOGRAPHIC_DATA]" at bounding box center [704, 356] width 259 height 19
click at [650, 378] on div "[PHONE_NUMBER]" at bounding box center [704, 374] width 259 height 17
